Goal: Understand process/instructions: Learn how to perform a task or action

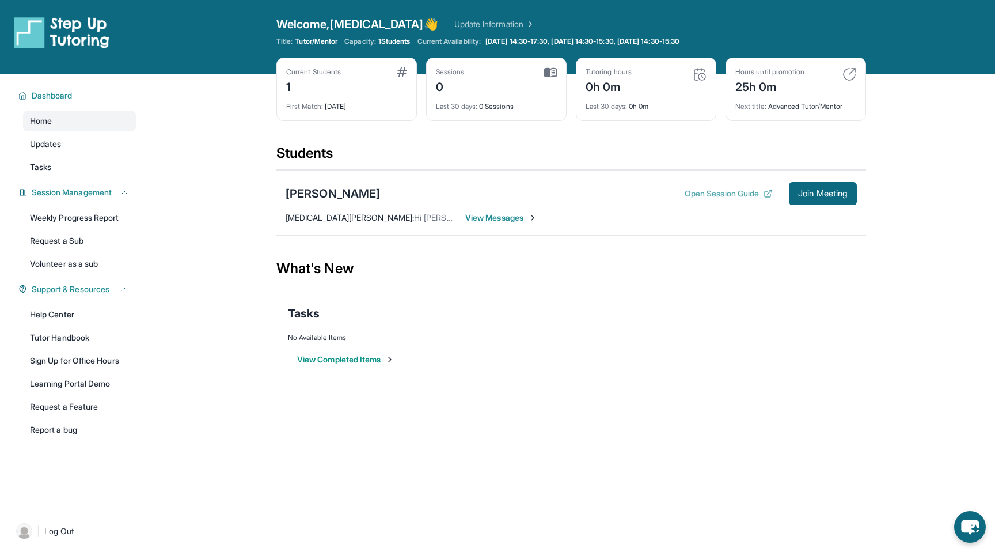
click at [697, 194] on button "Open Session Guide" at bounding box center [729, 194] width 88 height 12
click at [551, 75] on img at bounding box center [550, 72] width 13 height 10
click at [366, 358] on button "View Completed Items" at bounding box center [345, 360] width 97 height 12
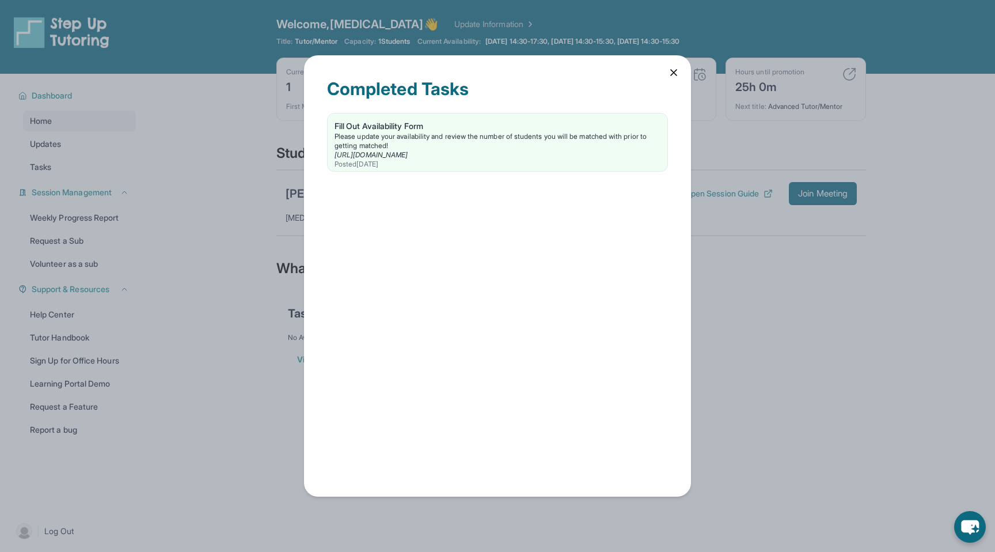
click at [677, 75] on icon at bounding box center [674, 73] width 6 height 6
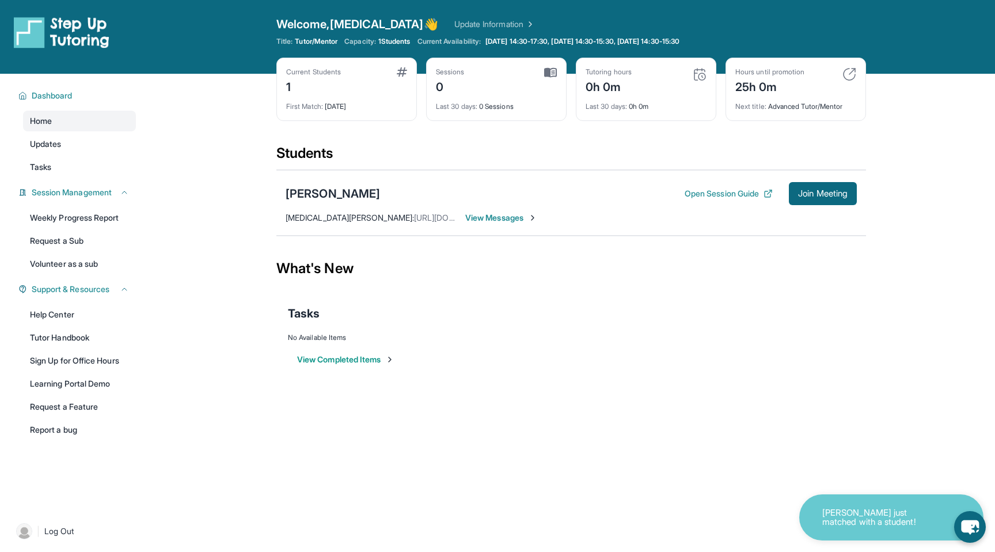
click at [853, 74] on img at bounding box center [850, 74] width 14 height 14
click at [853, 69] on img at bounding box center [850, 74] width 14 height 14
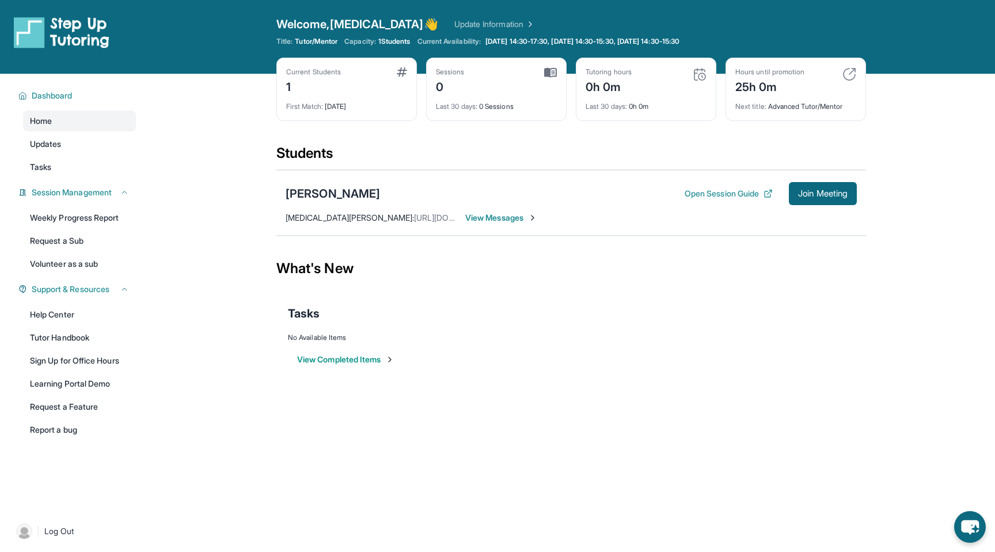
click at [698, 75] on img at bounding box center [700, 74] width 14 height 14
click at [554, 71] on img at bounding box center [550, 72] width 13 height 10
click at [697, 75] on img at bounding box center [700, 74] width 14 height 14
click at [633, 296] on div "Tasks" at bounding box center [571, 313] width 567 height 39
